Goal: Use online tool/utility: Utilize a website feature to perform a specific function

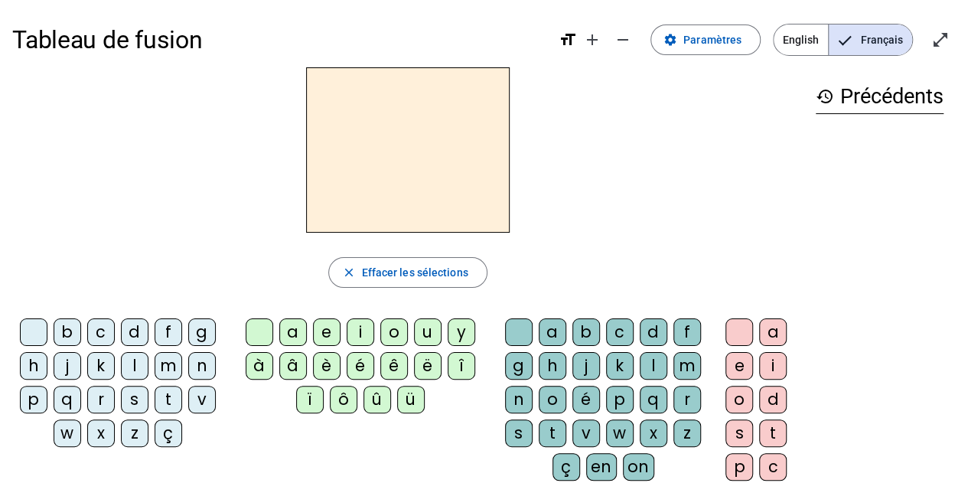
click at [169, 370] on div "m" at bounding box center [169, 366] width 28 height 28
click at [298, 321] on div "a" at bounding box center [293, 332] width 28 height 28
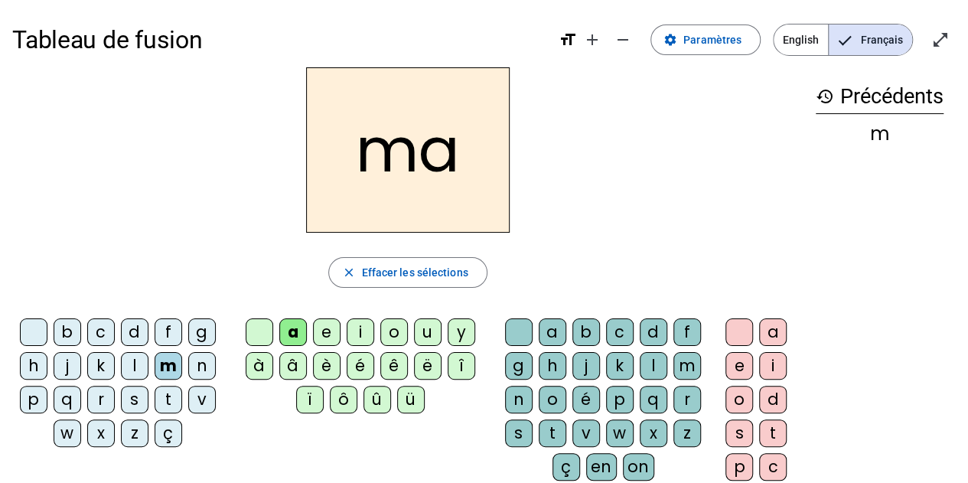
click at [136, 361] on div "l" at bounding box center [135, 366] width 28 height 28
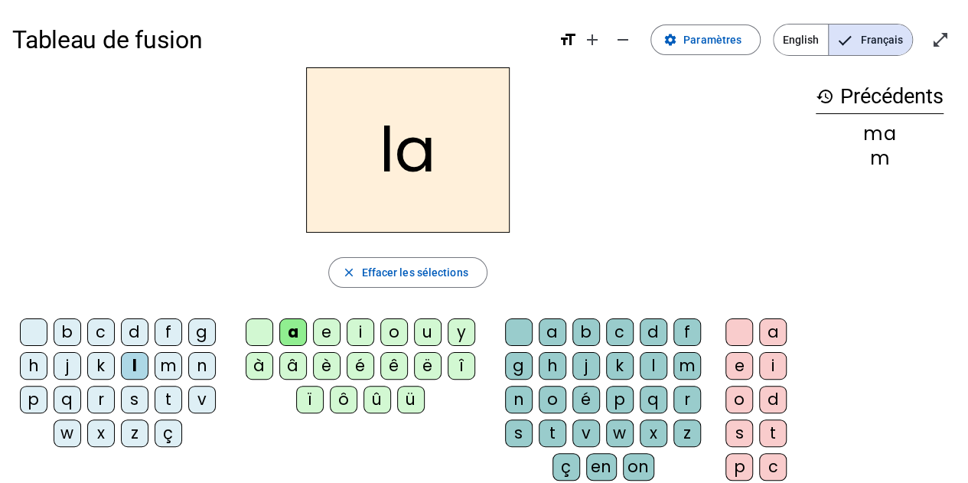
click at [319, 333] on div "e" at bounding box center [327, 332] width 28 height 28
click at [135, 335] on div "d" at bounding box center [135, 332] width 28 height 28
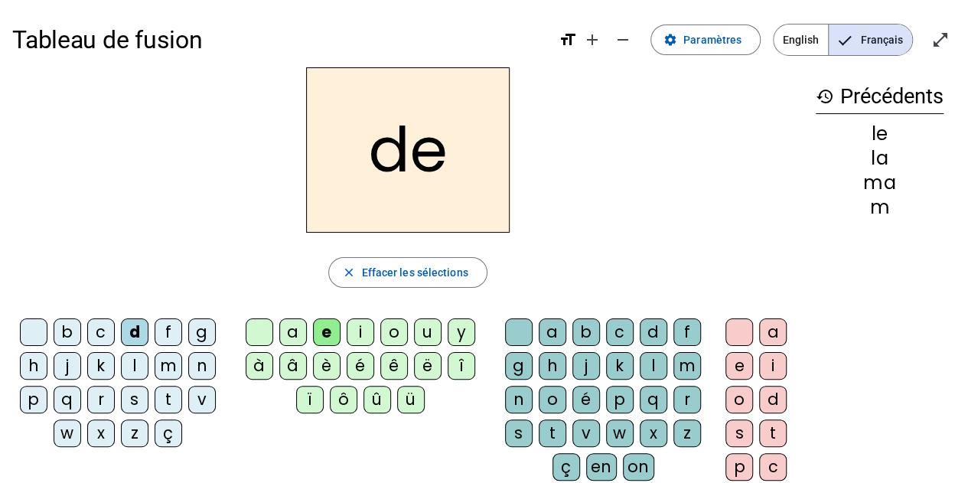
click at [427, 341] on div "u" at bounding box center [428, 332] width 28 height 28
click at [171, 398] on div "t" at bounding box center [169, 400] width 28 height 28
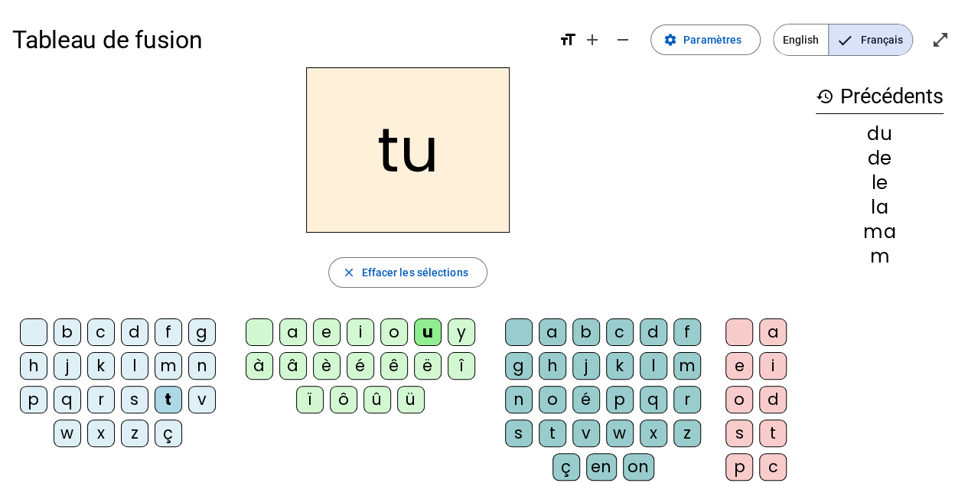
click at [297, 327] on div "a" at bounding box center [293, 332] width 28 height 28
click at [328, 328] on div "e" at bounding box center [327, 332] width 28 height 28
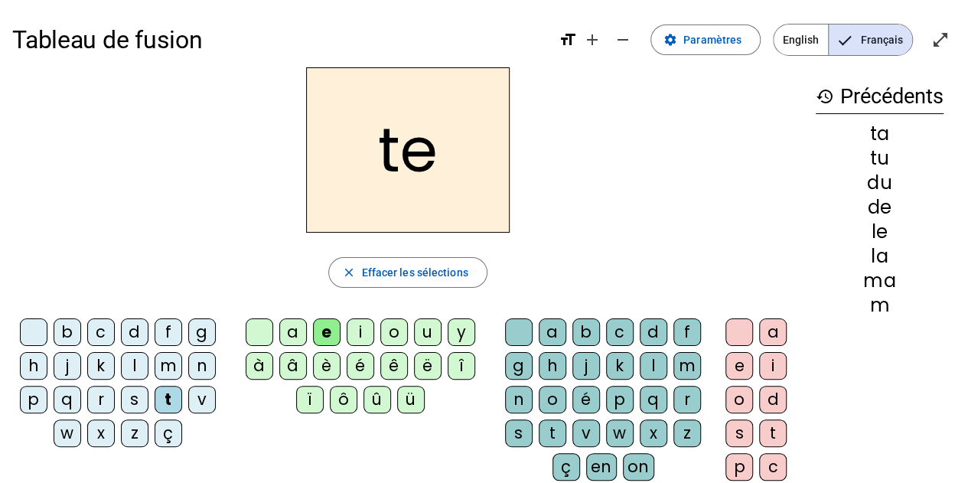
click at [165, 371] on div "m" at bounding box center [169, 366] width 28 height 28
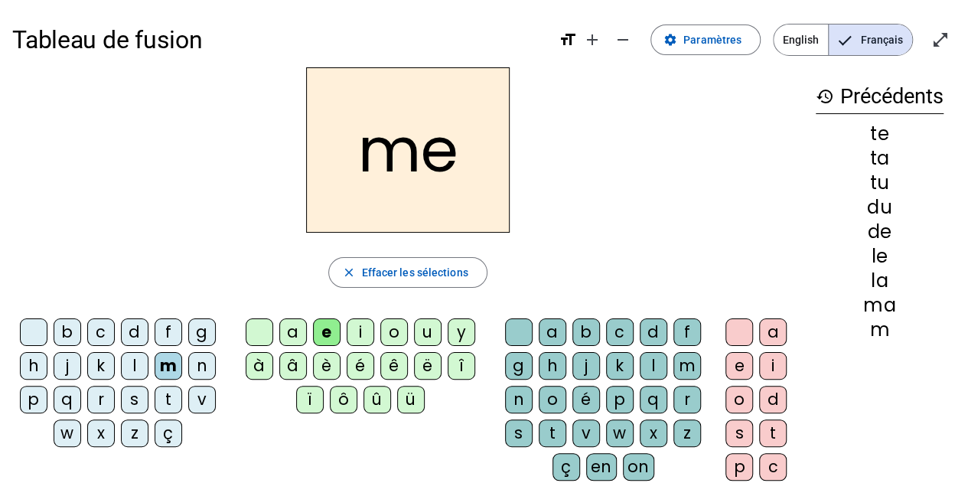
click at [165, 371] on div "m" at bounding box center [169, 366] width 28 height 28
